Goal: Transaction & Acquisition: Purchase product/service

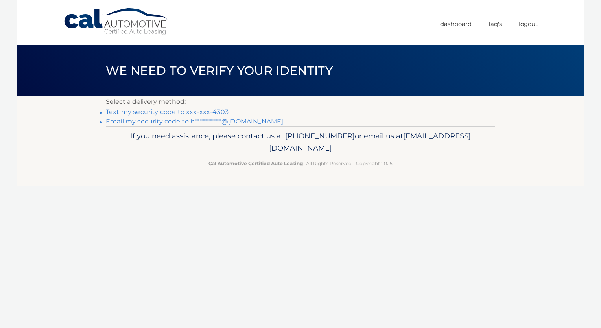
click at [221, 111] on link "Text my security code to xxx-xxx-4303" at bounding box center [167, 111] width 123 height 7
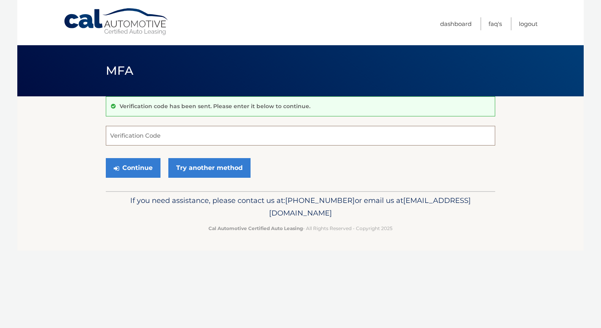
click at [151, 137] on input "Verification Code" at bounding box center [300, 136] width 389 height 20
type input "790042"
click at [134, 165] on button "Continue" at bounding box center [133, 168] width 55 height 20
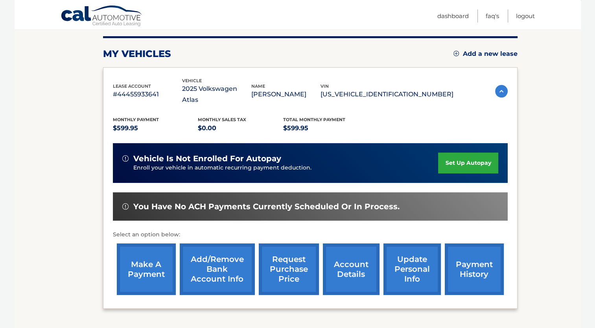
scroll to position [96, 0]
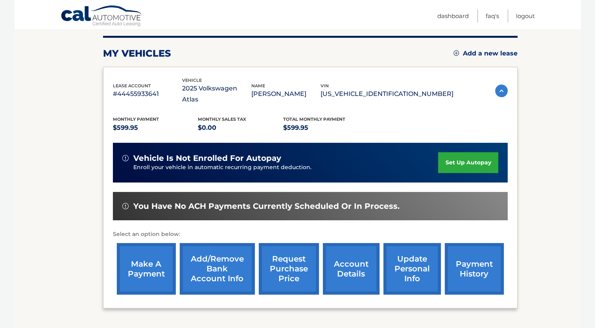
click at [151, 254] on link "make a payment" at bounding box center [146, 269] width 59 height 52
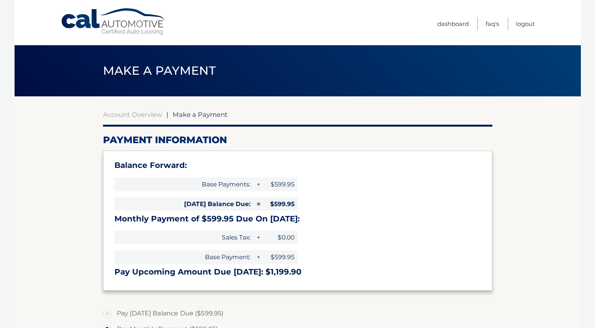
select select "MTAyYzIyMzAtNmE0MC00MGVkLWJkNWQtYmI3OTExOGYwYWZj"
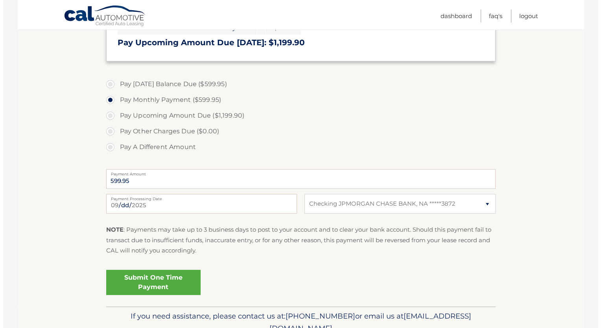
scroll to position [228, 0]
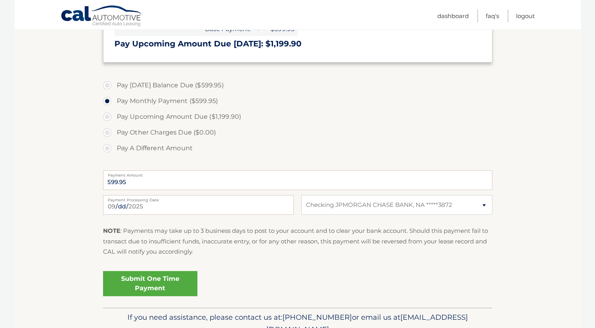
click at [156, 286] on link "Submit One Time Payment" at bounding box center [150, 283] width 94 height 25
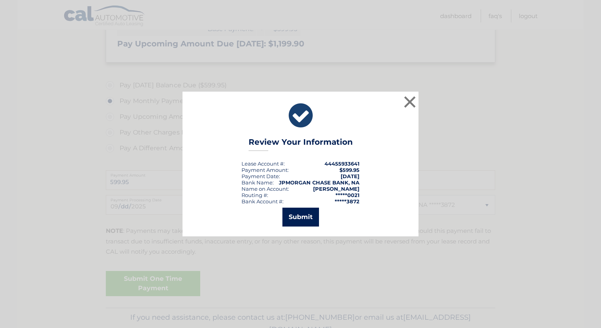
click at [306, 217] on button "Submit" at bounding box center [300, 217] width 37 height 19
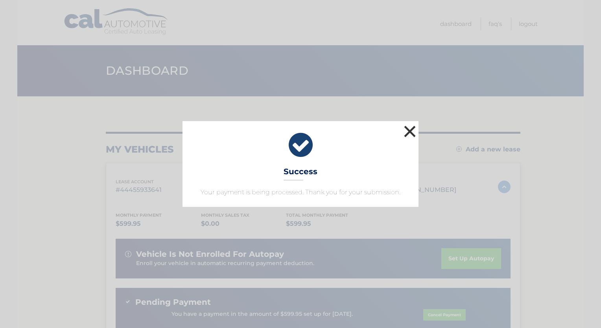
click at [410, 138] on button "×" at bounding box center [410, 132] width 16 height 16
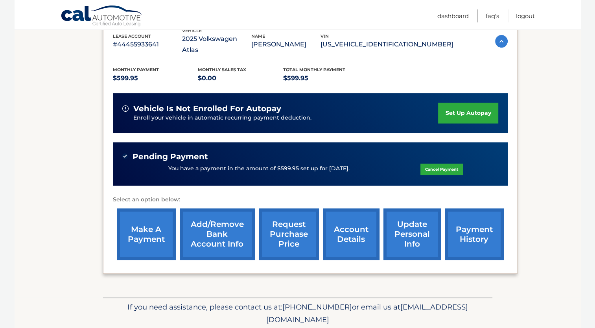
scroll to position [162, 0]
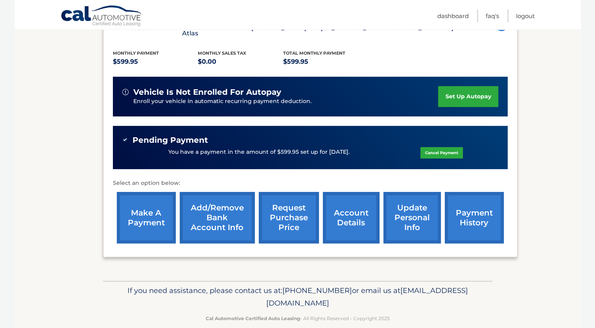
click at [466, 203] on link "payment history" at bounding box center [474, 218] width 59 height 52
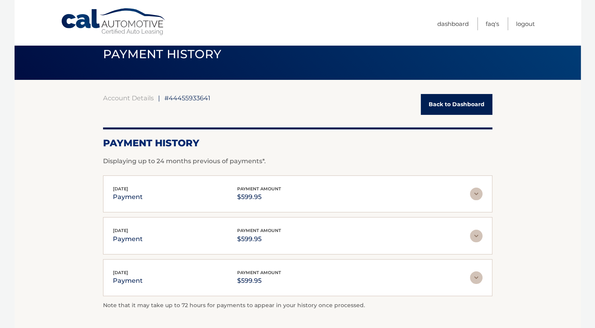
scroll to position [20, 0]
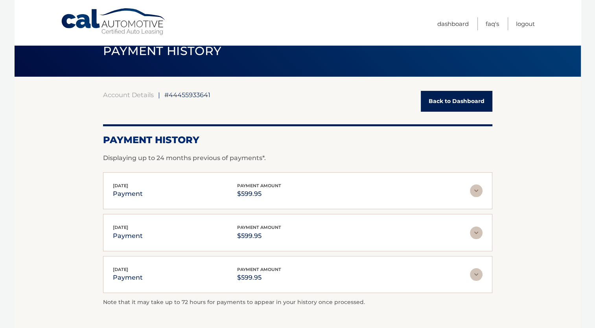
click at [475, 231] on img at bounding box center [476, 233] width 13 height 13
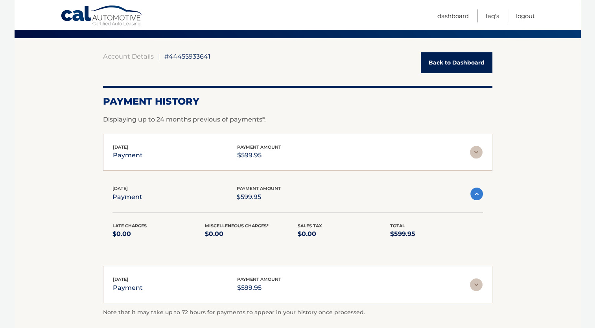
scroll to position [59, 0]
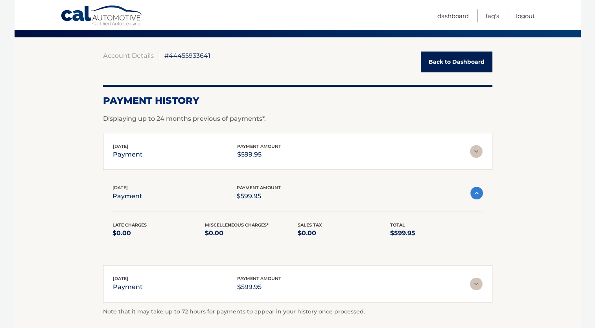
click at [478, 191] on img at bounding box center [477, 193] width 13 height 13
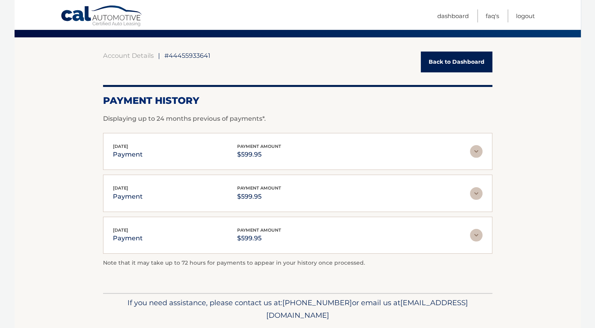
click at [477, 155] on img at bounding box center [476, 151] width 13 height 13
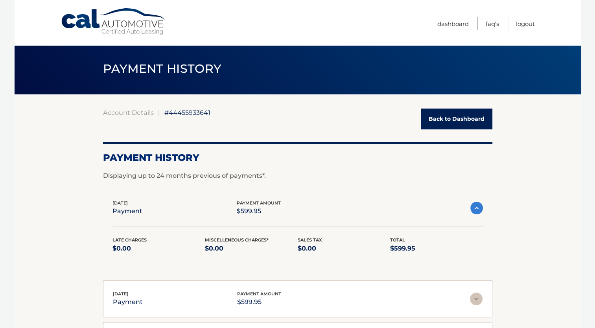
scroll to position [0, 0]
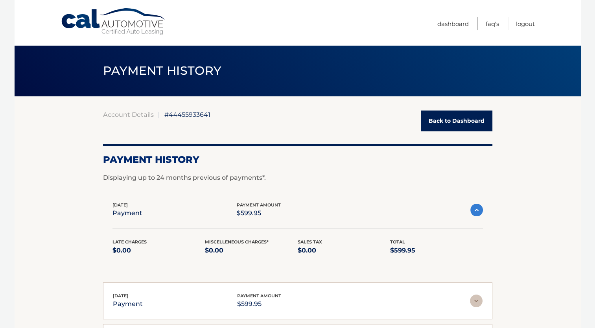
click at [472, 118] on link "Back to Dashboard" at bounding box center [457, 121] width 72 height 21
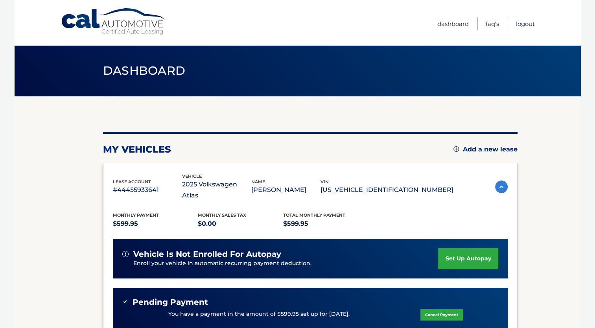
click at [526, 26] on link "Logout" at bounding box center [525, 23] width 19 height 13
